Goal: Information Seeking & Learning: Learn about a topic

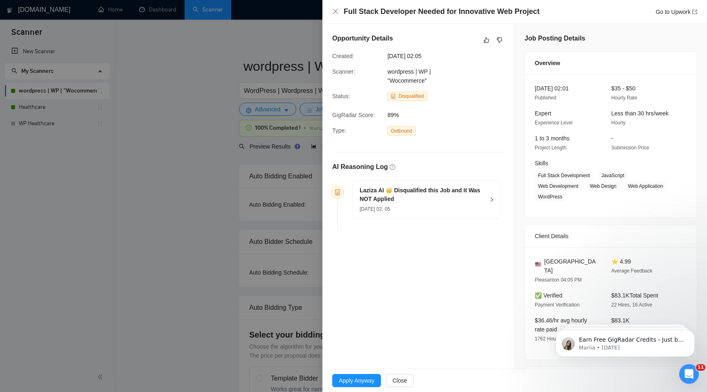
click at [487, 198] on div "Laziza AI 👑 Disqualified this Job and It Was NOT Applied [DATE] 02: 05" at bounding box center [427, 199] width 148 height 37
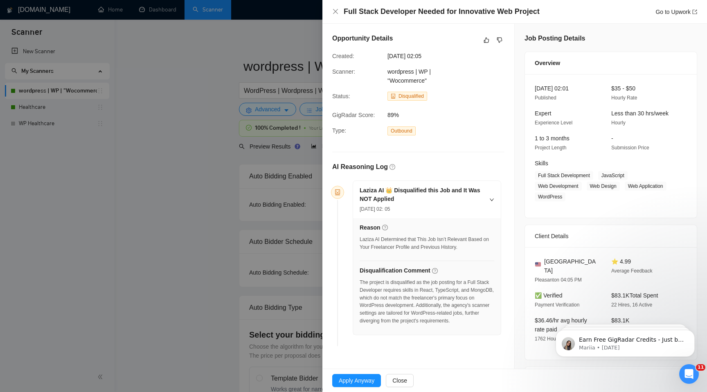
click at [416, 12] on h4 "Full Stack Developer Needed for Innovative Web Project" at bounding box center [442, 12] width 196 height 10
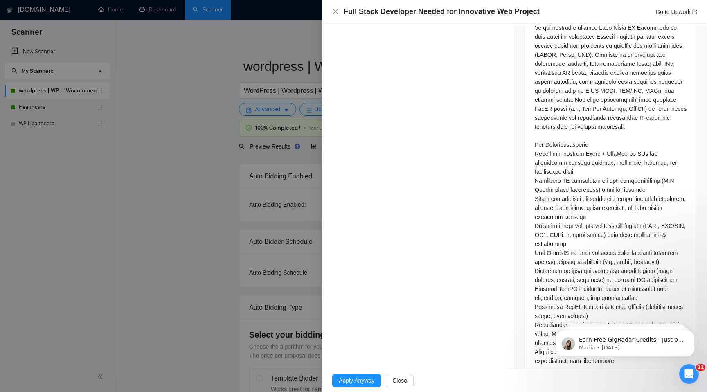
scroll to position [430, 0]
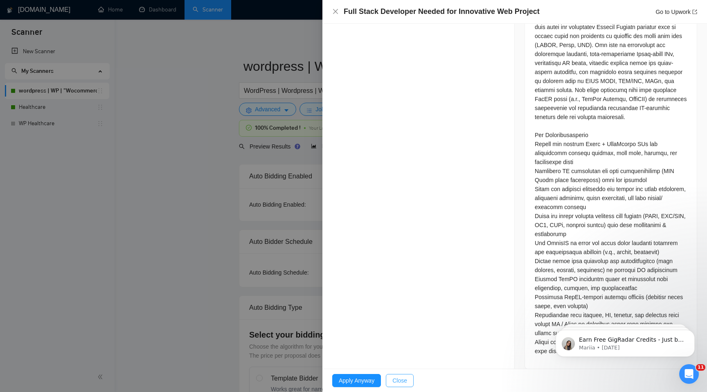
click at [400, 377] on span "Close" at bounding box center [399, 380] width 15 height 9
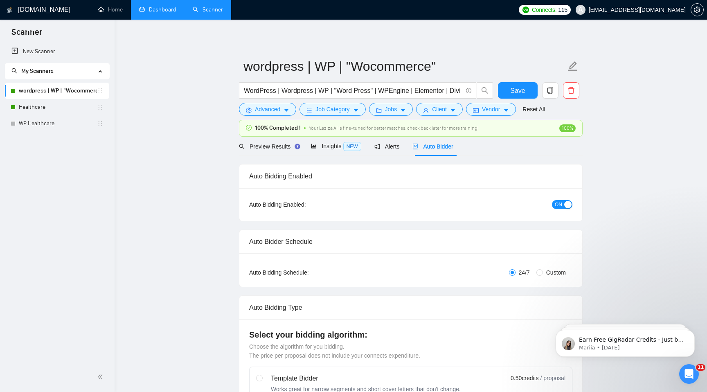
click at [176, 11] on link "Dashboard" at bounding box center [157, 9] width 37 height 7
